Goal: Transaction & Acquisition: Purchase product/service

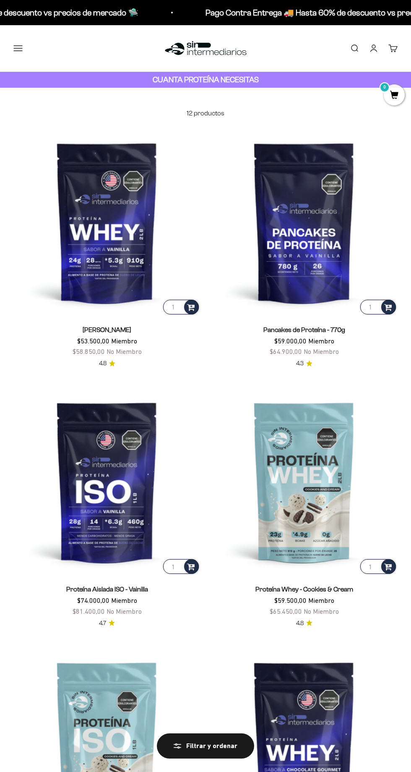
click at [269, 524] on img at bounding box center [304, 481] width 187 height 187
